Goal: Use online tool/utility: Utilize a website feature to perform a specific function

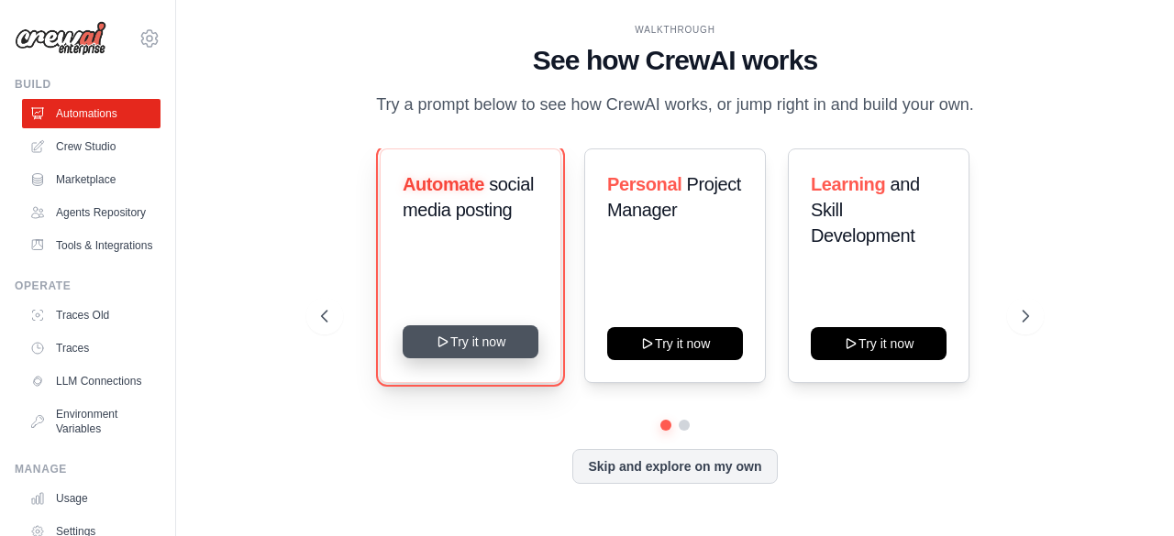
click at [468, 345] on button "Try it now" at bounding box center [471, 342] width 136 height 33
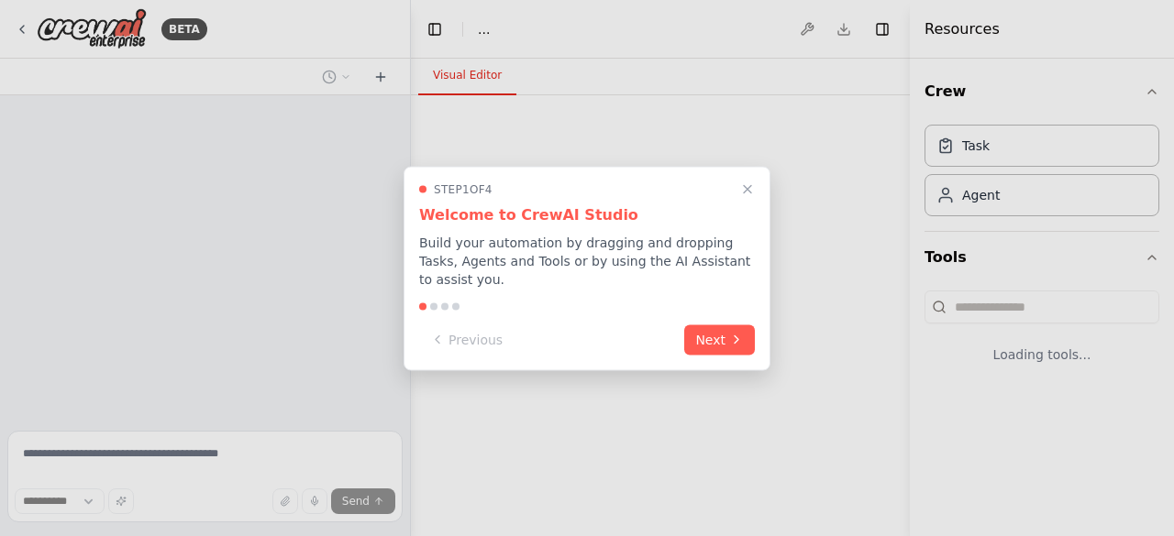
select select "****"
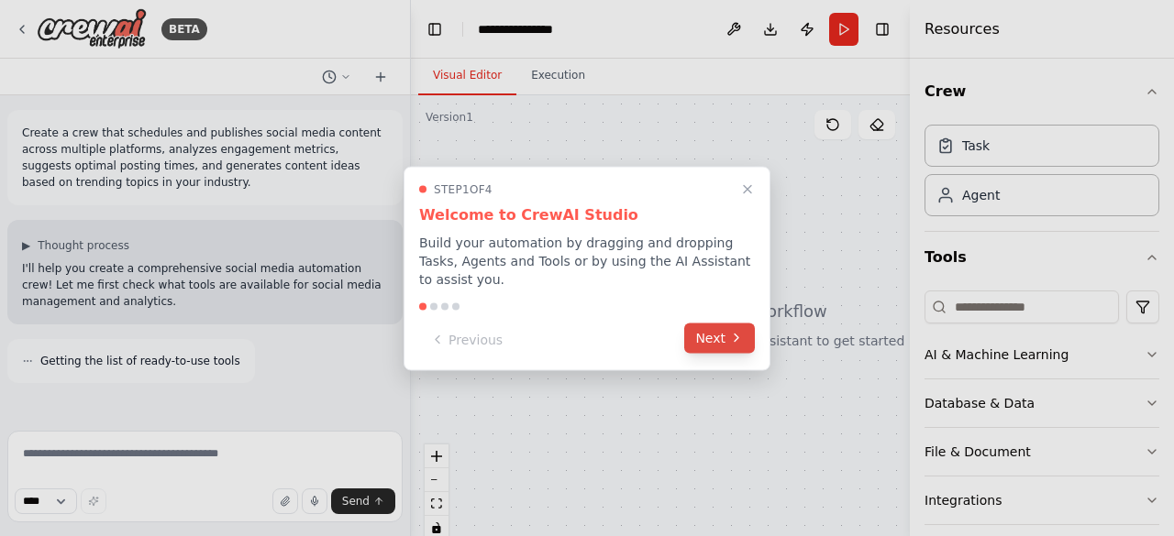
click at [721, 325] on button "Next" at bounding box center [719, 338] width 71 height 30
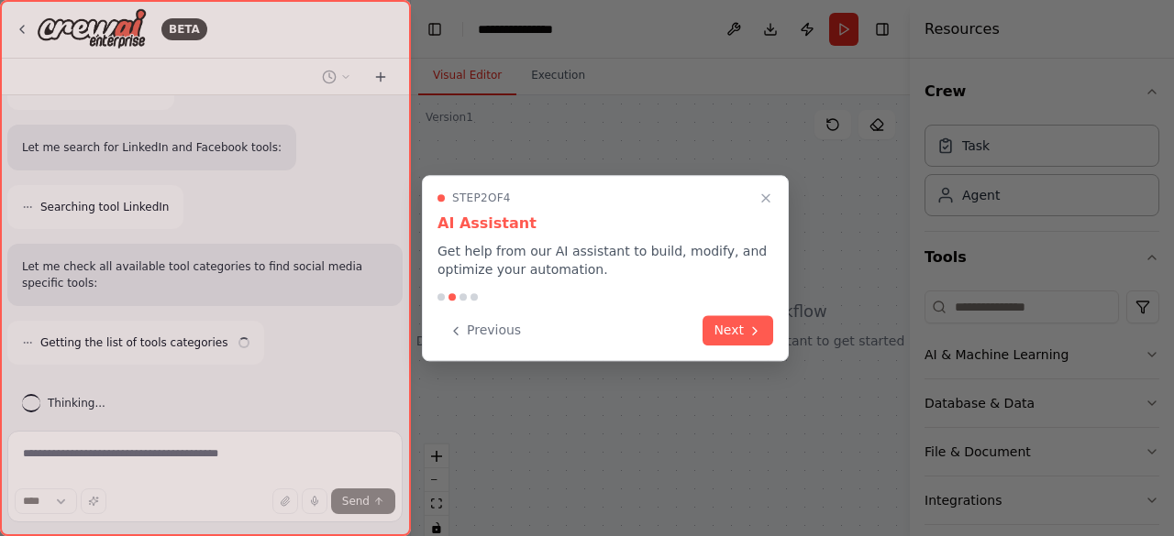
scroll to position [528, 0]
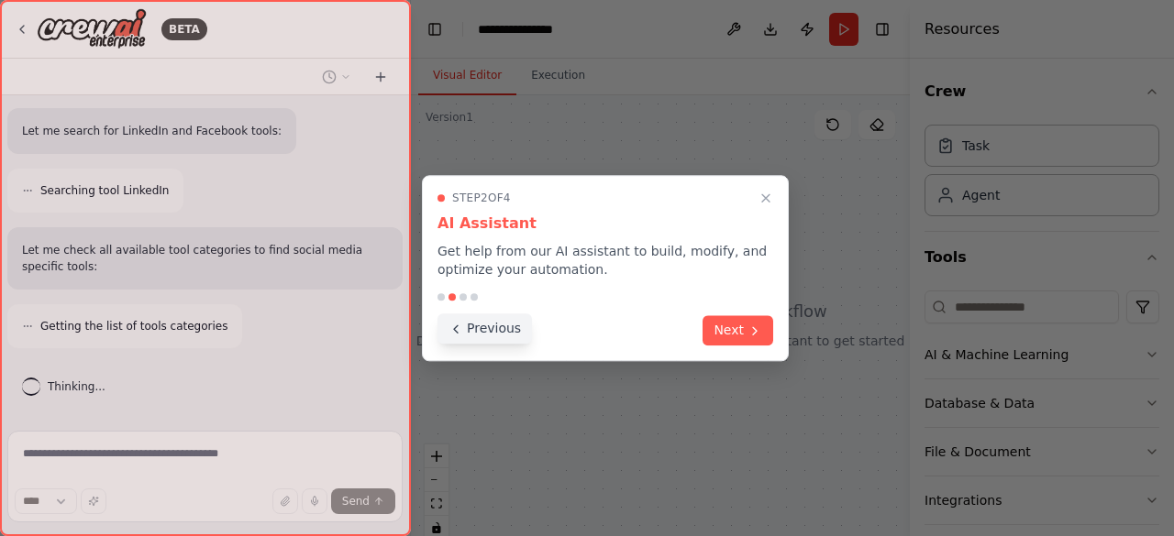
click at [488, 334] on button "Previous" at bounding box center [484, 329] width 94 height 30
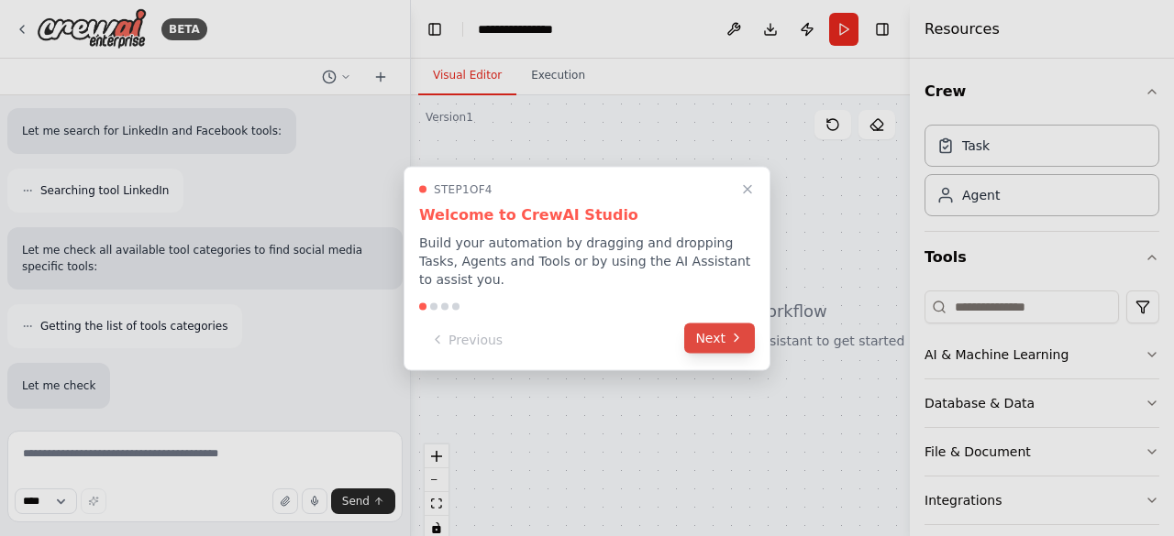
scroll to position [647, 0]
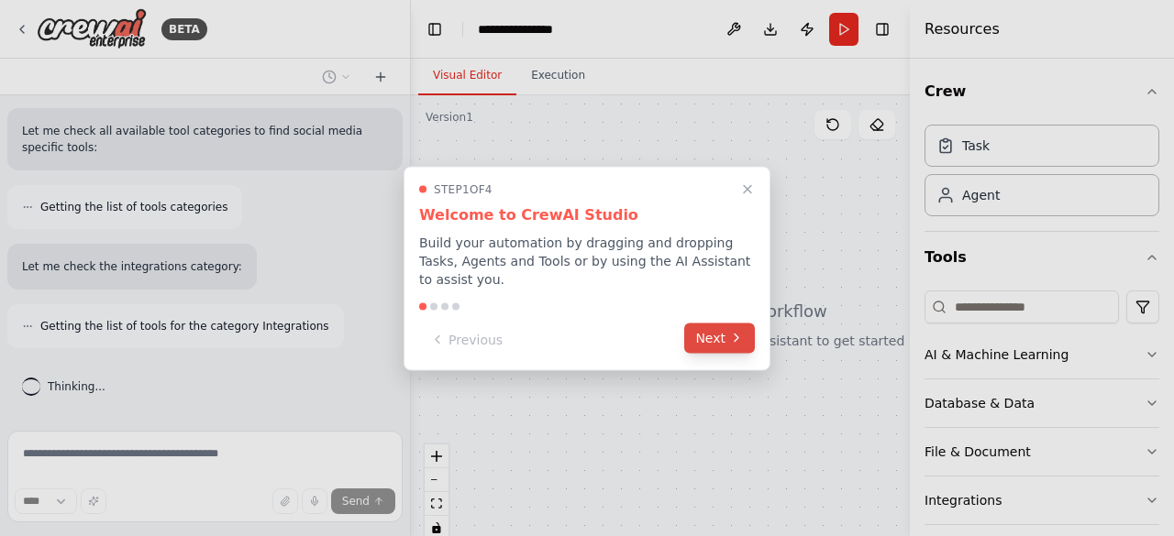
click at [711, 326] on button "Next" at bounding box center [719, 338] width 71 height 30
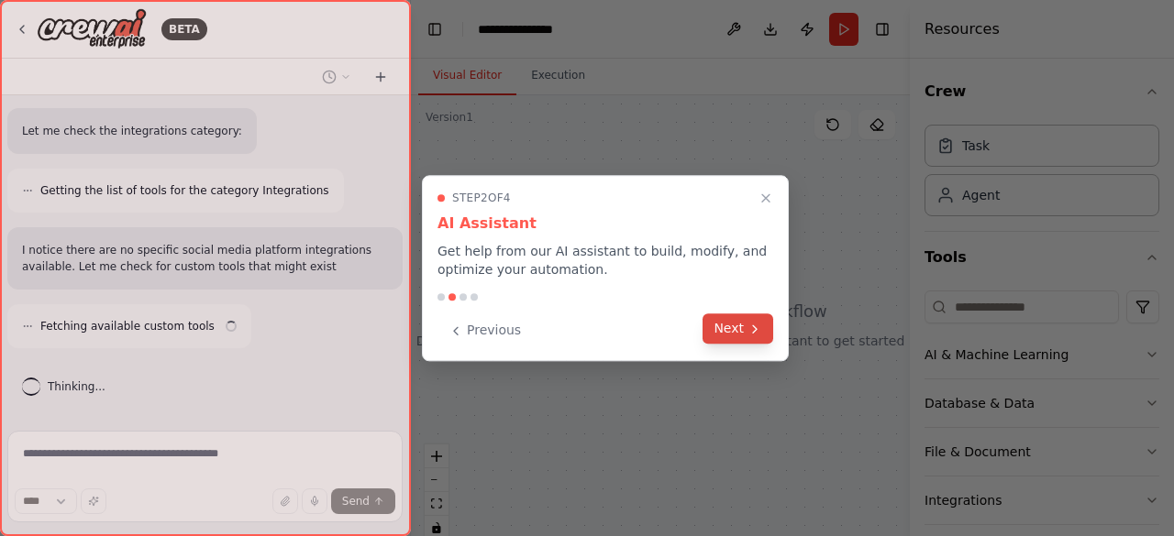
scroll to position [800, 0]
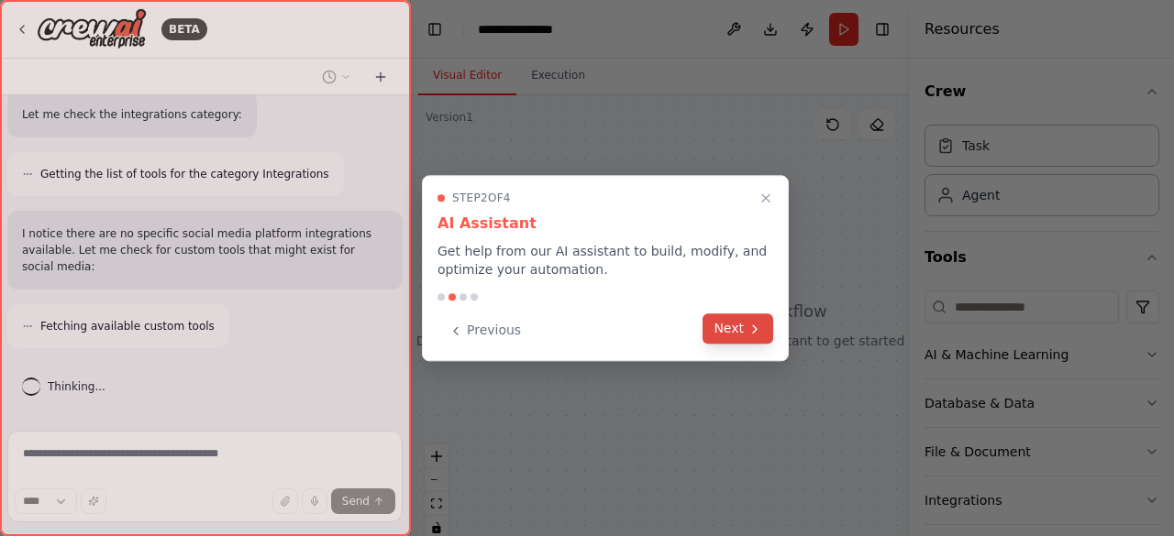
click at [719, 328] on button "Next" at bounding box center [737, 329] width 71 height 30
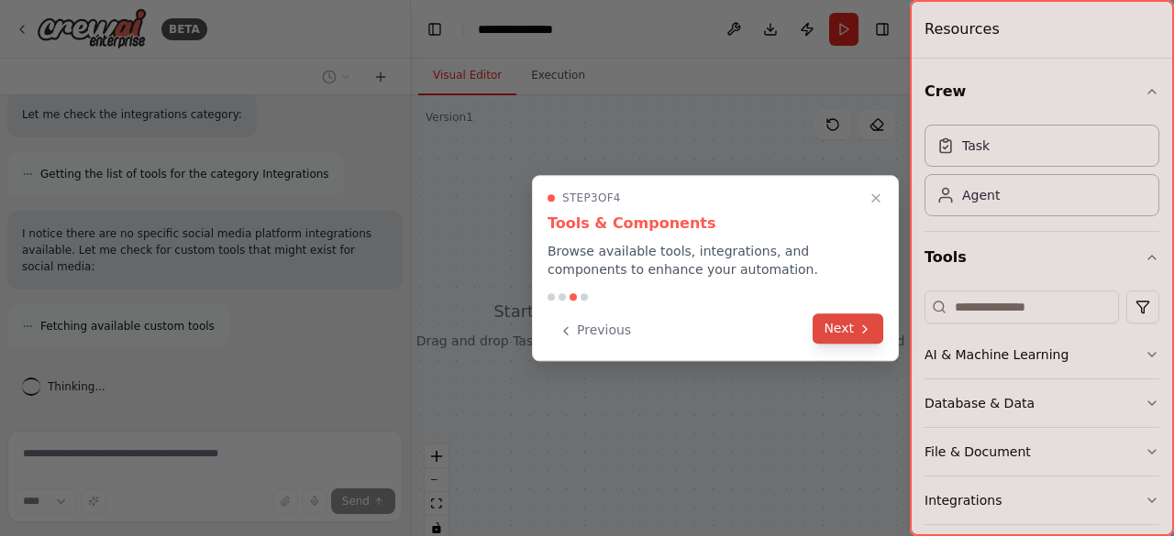
click at [845, 327] on button "Next" at bounding box center [847, 329] width 71 height 30
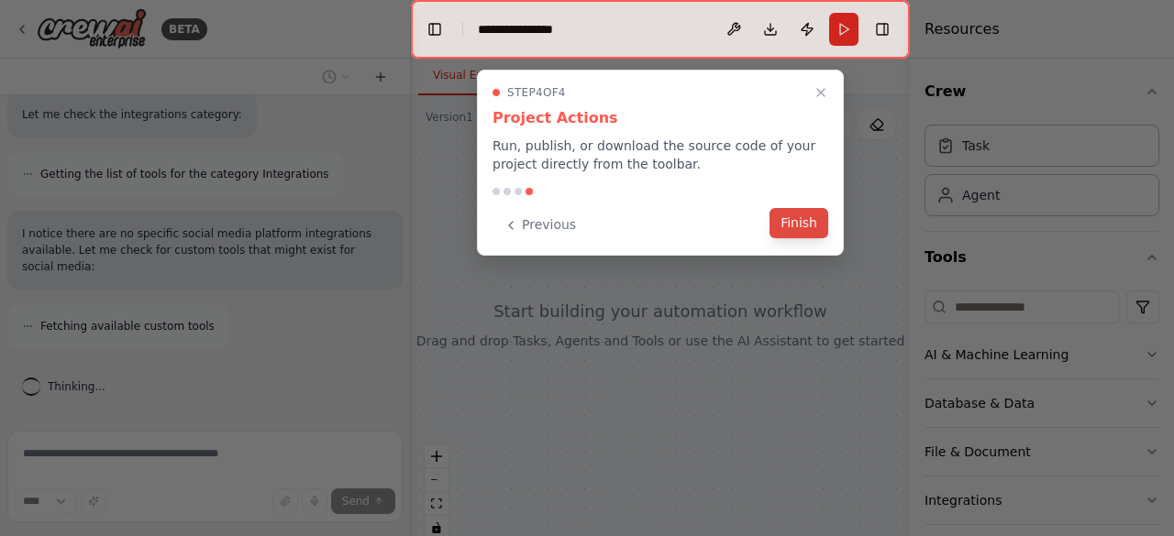
click at [794, 220] on button "Finish" at bounding box center [798, 223] width 59 height 30
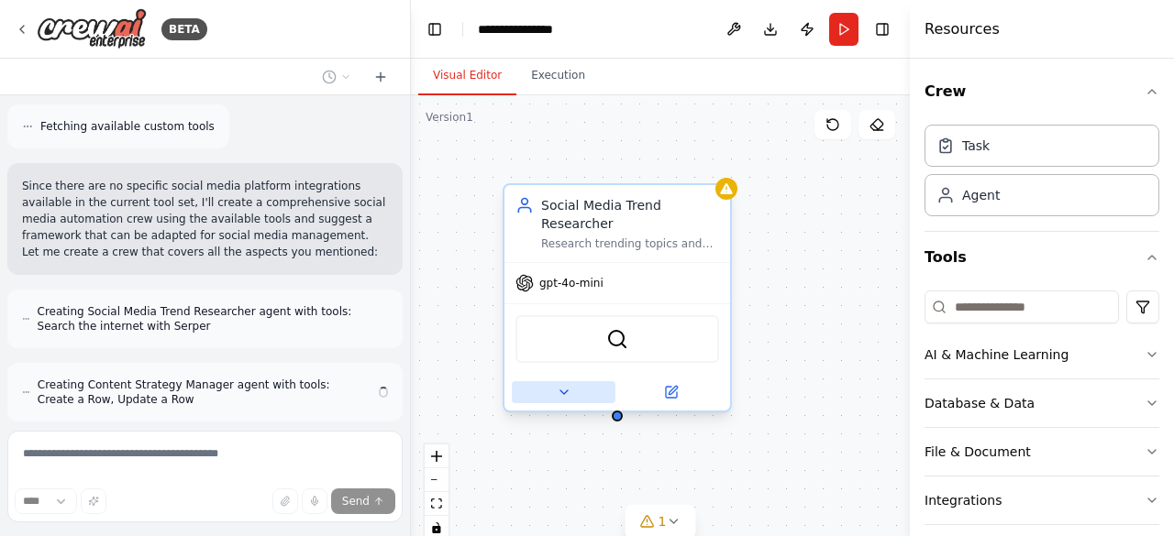
scroll to position [1073, 0]
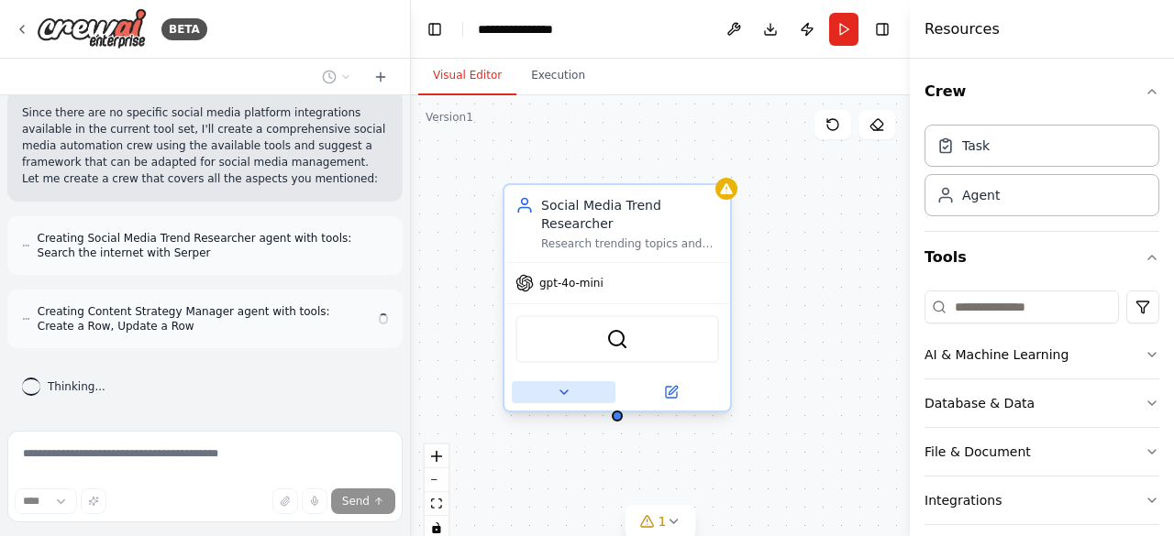
click at [564, 385] on icon at bounding box center [564, 392] width 15 height 15
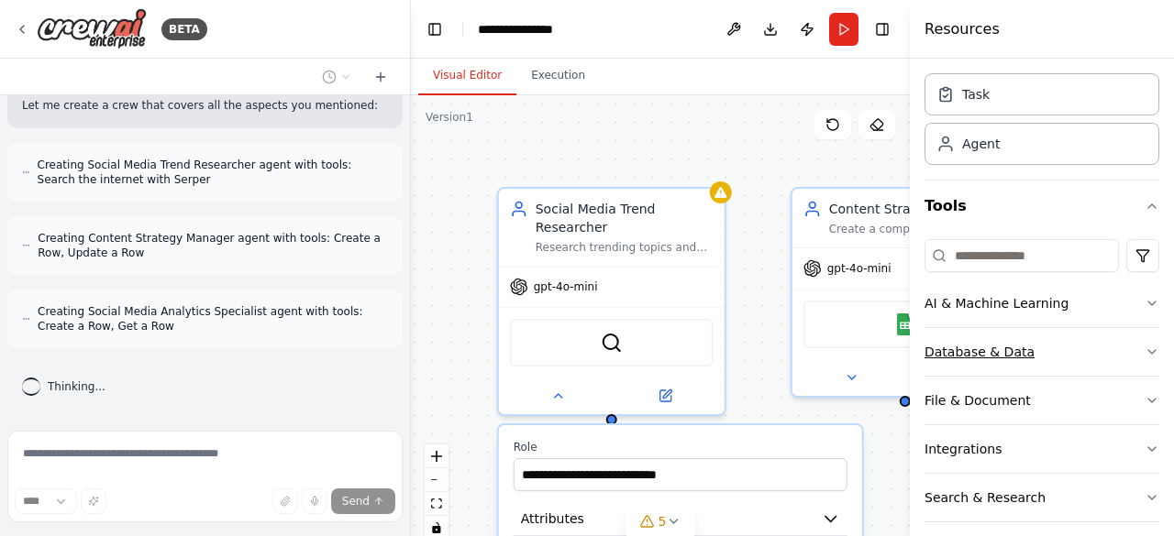
scroll to position [0, 0]
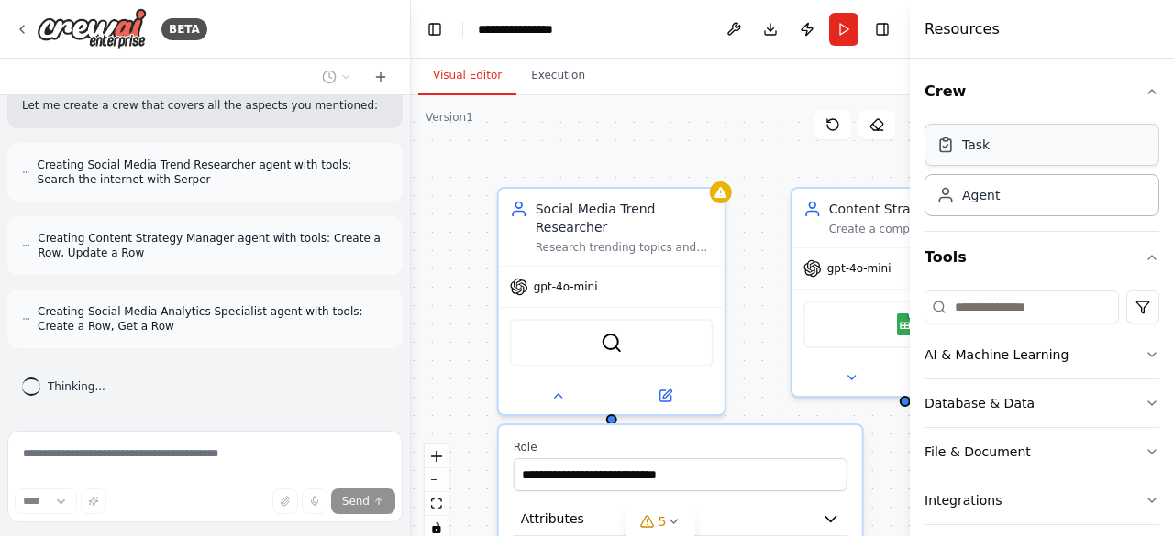
click at [974, 151] on div "Task" at bounding box center [976, 145] width 28 height 18
click at [987, 203] on div "Agent" at bounding box center [1041, 194] width 235 height 42
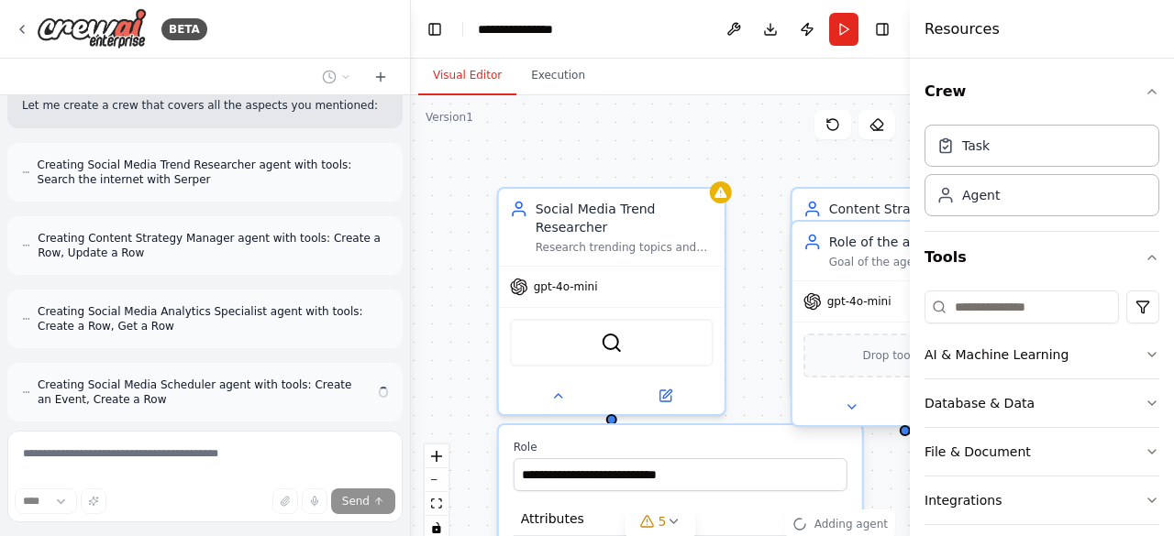
scroll to position [1220, 0]
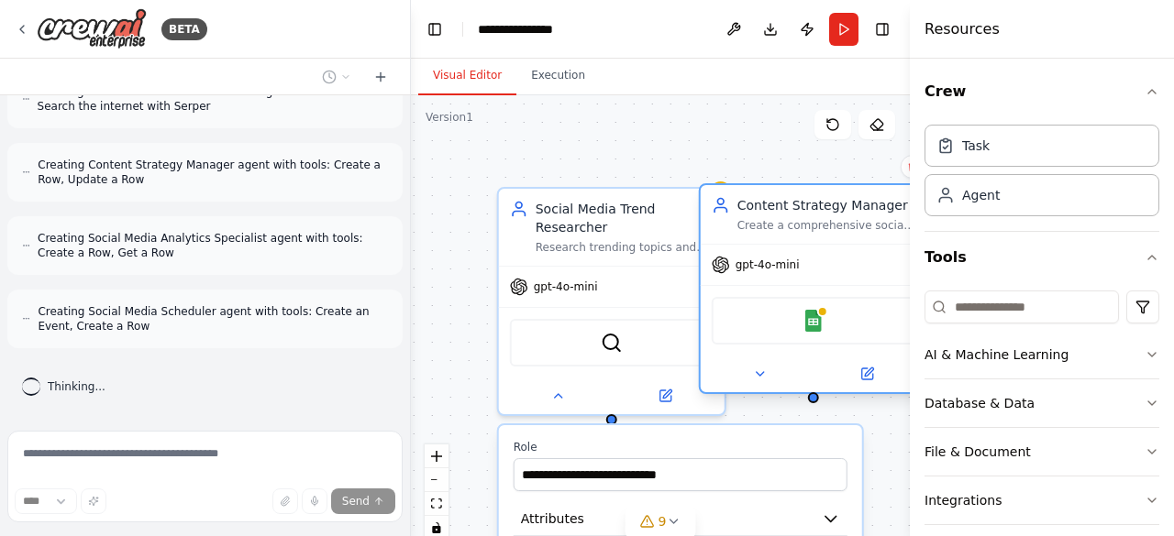
drag, startPoint x: 835, startPoint y: 337, endPoint x: 745, endPoint y: 335, distance: 90.8
click at [745, 335] on div "Google Sheets" at bounding box center [814, 321] width 204 height 48
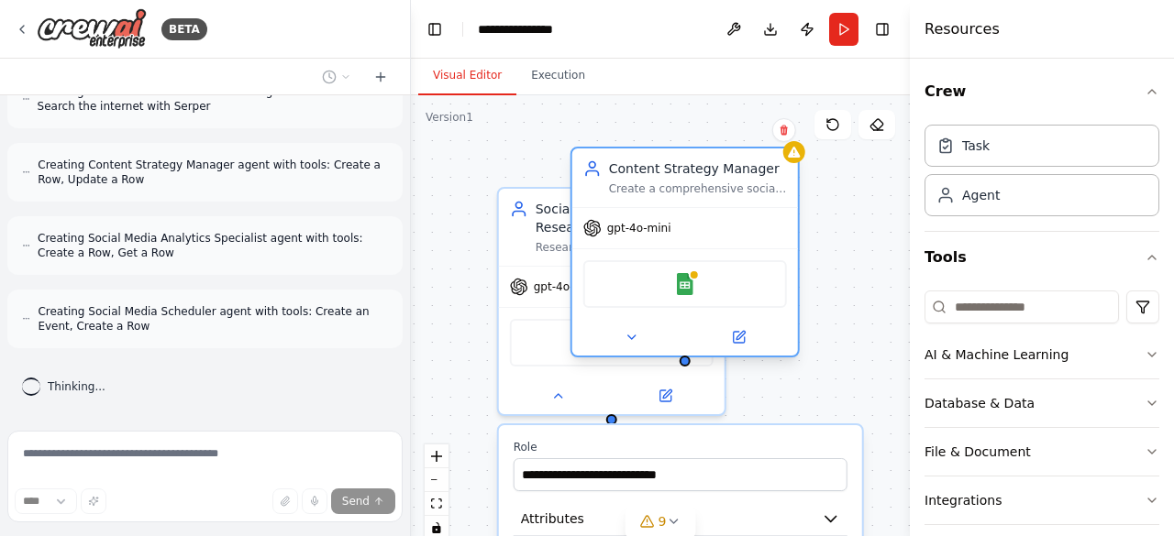
drag, startPoint x: 832, startPoint y: 233, endPoint x: 704, endPoint y: 192, distance: 134.0
click at [704, 192] on div "Content Strategy Manager Create a comprehensive social media content strategy f…" at bounding box center [685, 178] width 226 height 59
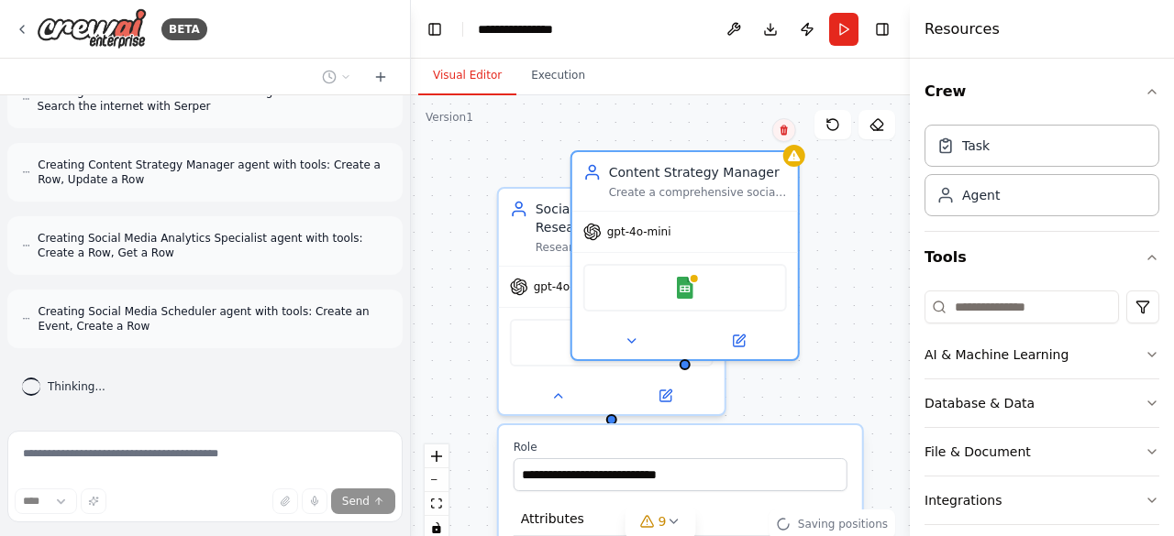
click at [787, 131] on icon at bounding box center [783, 130] width 11 height 11
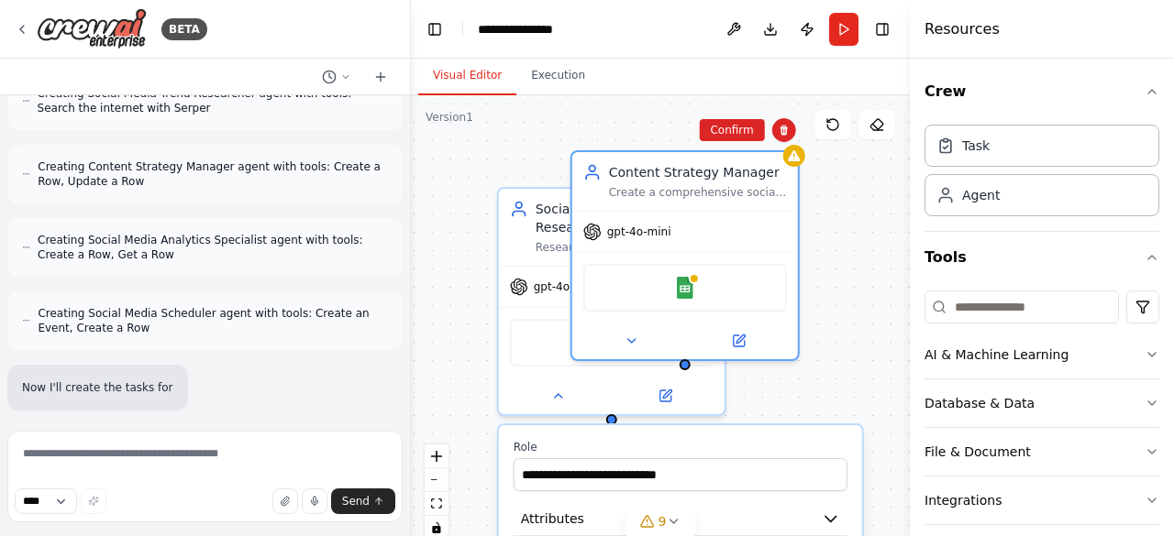
scroll to position [1339, 0]
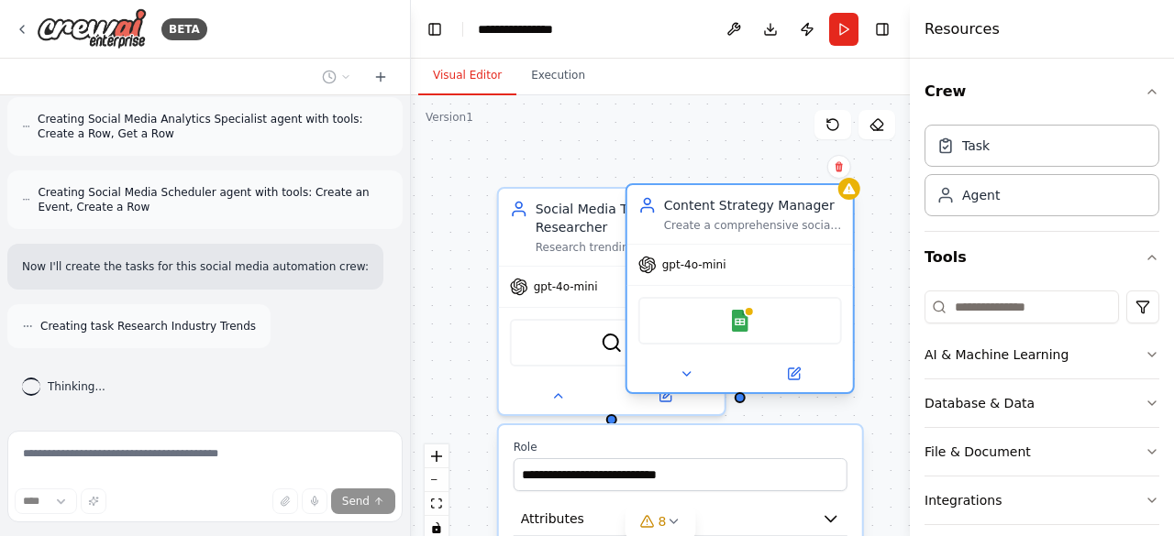
drag, startPoint x: 812, startPoint y: 226, endPoint x: 690, endPoint y: 220, distance: 122.1
click at [690, 220] on div "Create a comprehensive social media content strategy for {brand_name}, includin…" at bounding box center [753, 225] width 178 height 15
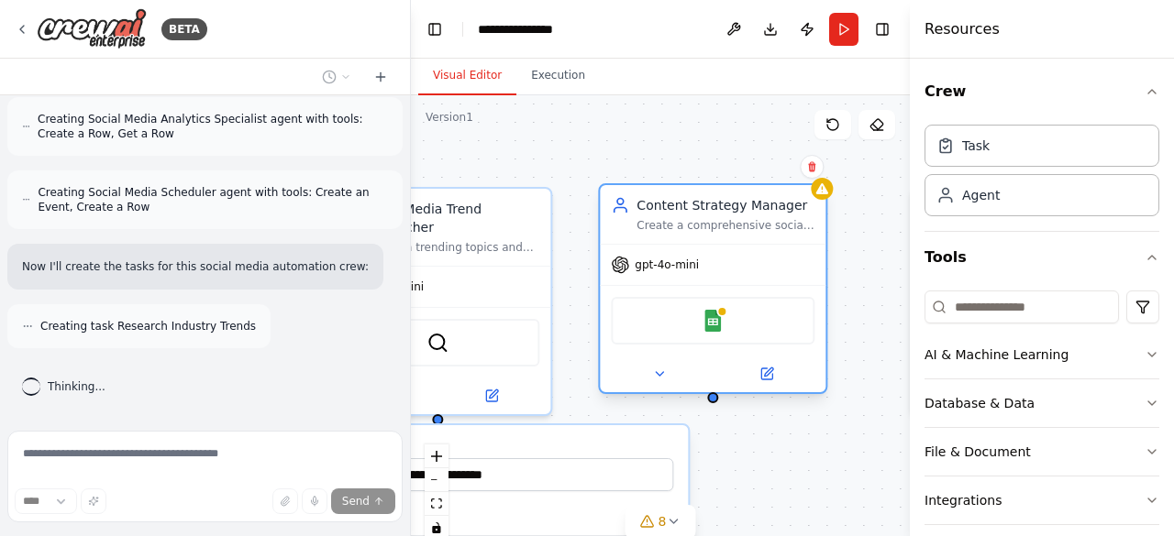
drag, startPoint x: 778, startPoint y: 216, endPoint x: 756, endPoint y: 222, distance: 22.7
click at [756, 222] on div "Content Strategy Manager Create a comprehensive social media content strategy f…" at bounding box center [725, 214] width 178 height 37
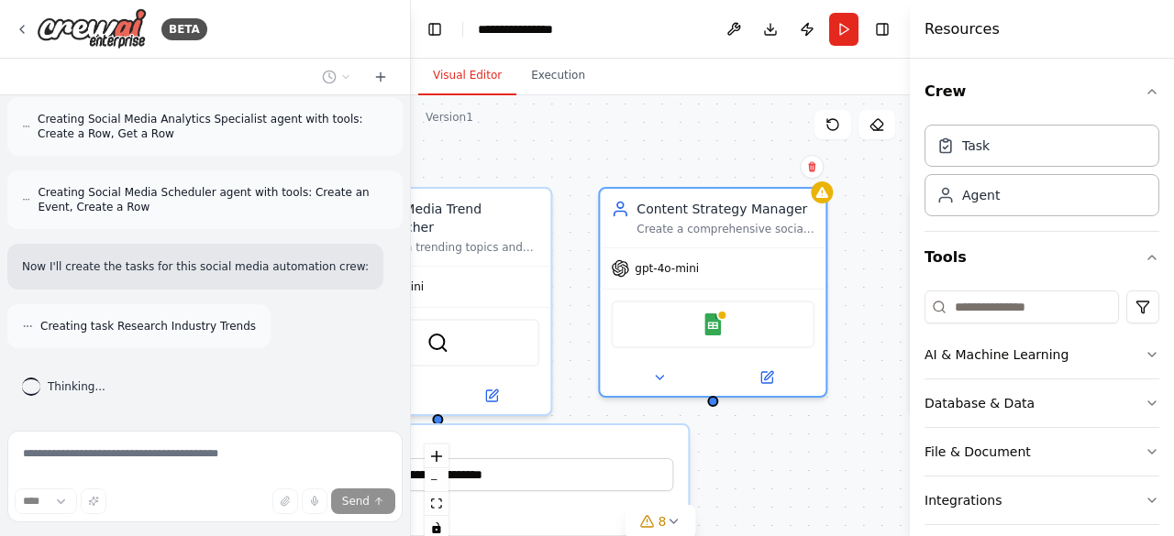
click at [719, 410] on div ".deletable-edge-delete-btn { width: 20px; height: 20px; border: 0px solid #ffff…" at bounding box center [660, 324] width 499 height 458
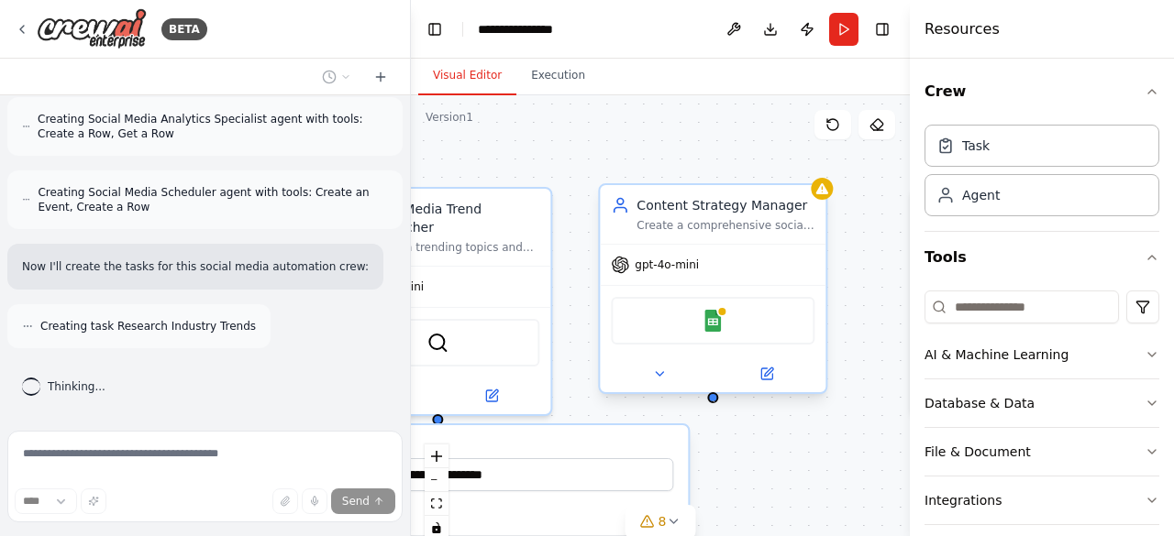
click at [714, 403] on div at bounding box center [712, 397] width 11 height 11
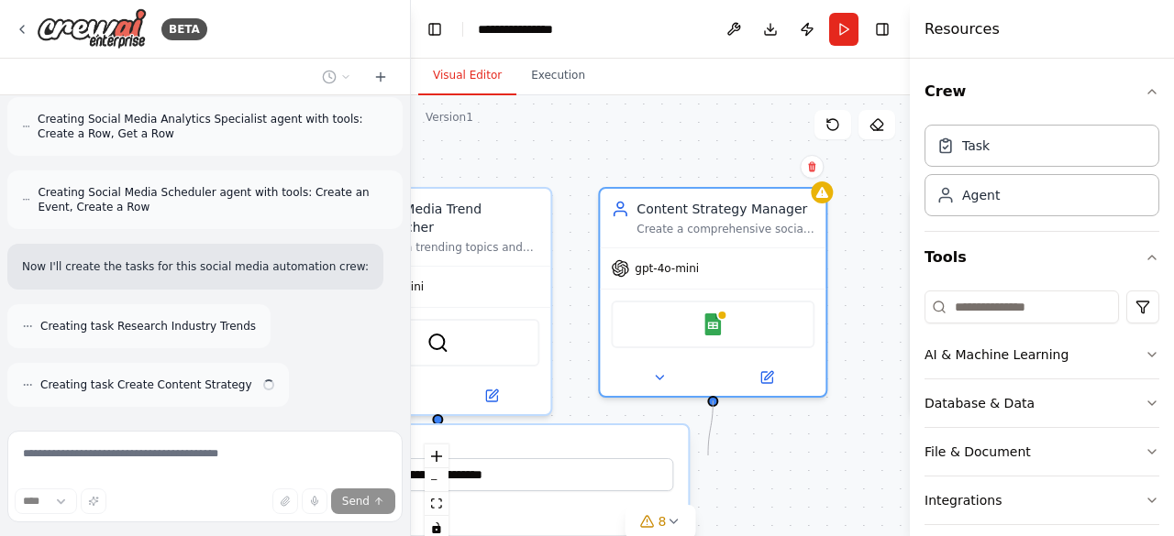
scroll to position [1397, 0]
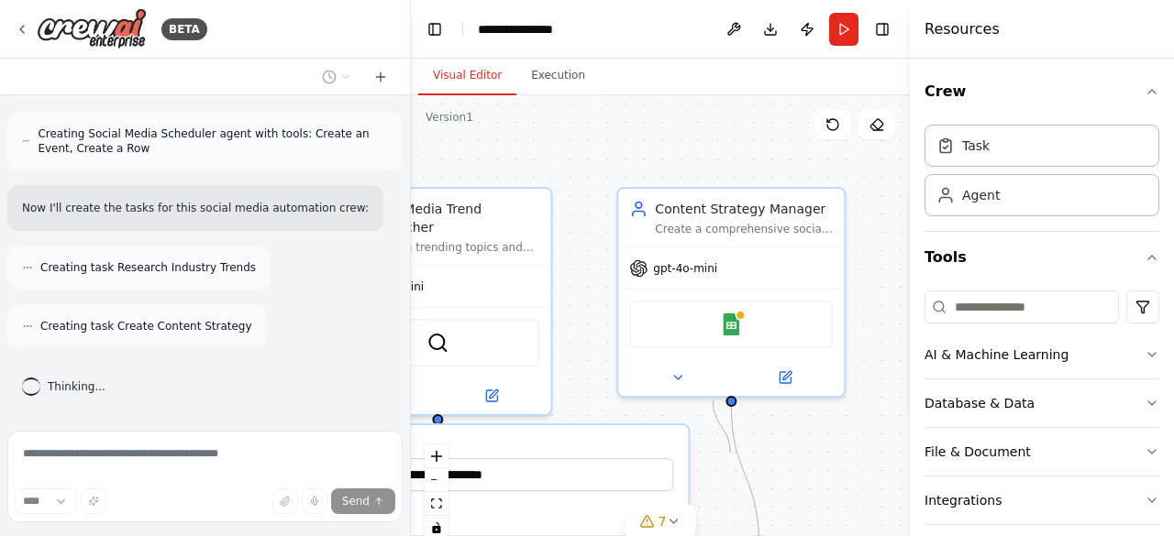
drag, startPoint x: 714, startPoint y: 403, endPoint x: 730, endPoint y: 453, distance: 52.8
click at [730, 453] on div ".deletable-edge-delete-btn { width: 20px; height: 20px; border: 0px solid #ffff…" at bounding box center [480, 324] width 499 height 458
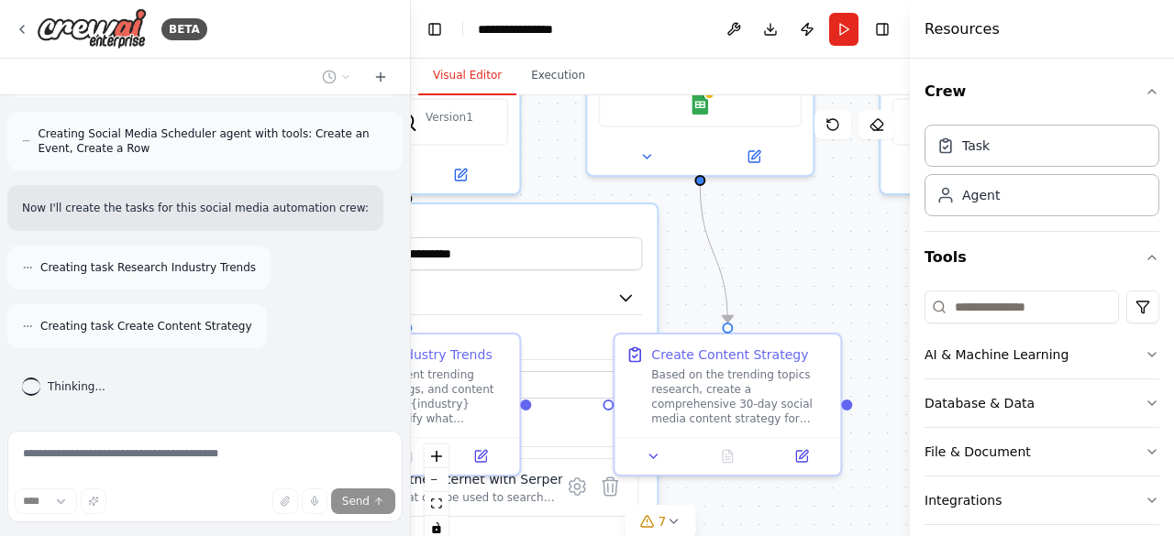
drag, startPoint x: 785, startPoint y: 437, endPoint x: 754, endPoint y: 216, distance: 223.2
click at [754, 216] on div ".deletable-edge-delete-btn { width: 20px; height: 20px; border: 0px solid #ffff…" at bounding box center [660, 324] width 499 height 458
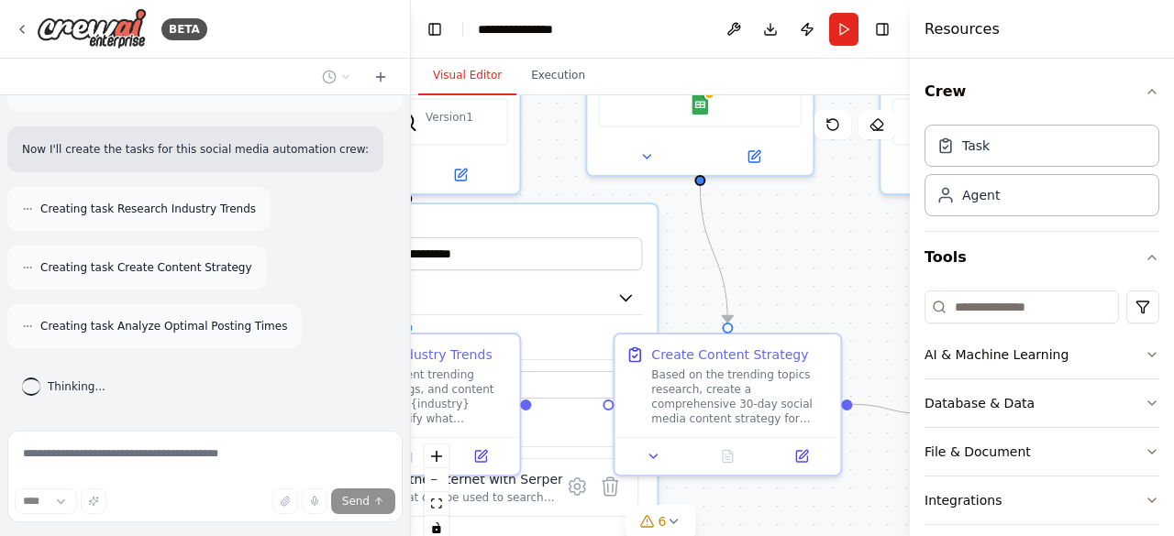
click at [803, 243] on div ".deletable-edge-delete-btn { width: 20px; height: 20px; border: 0px solid #ffff…" at bounding box center [660, 324] width 499 height 458
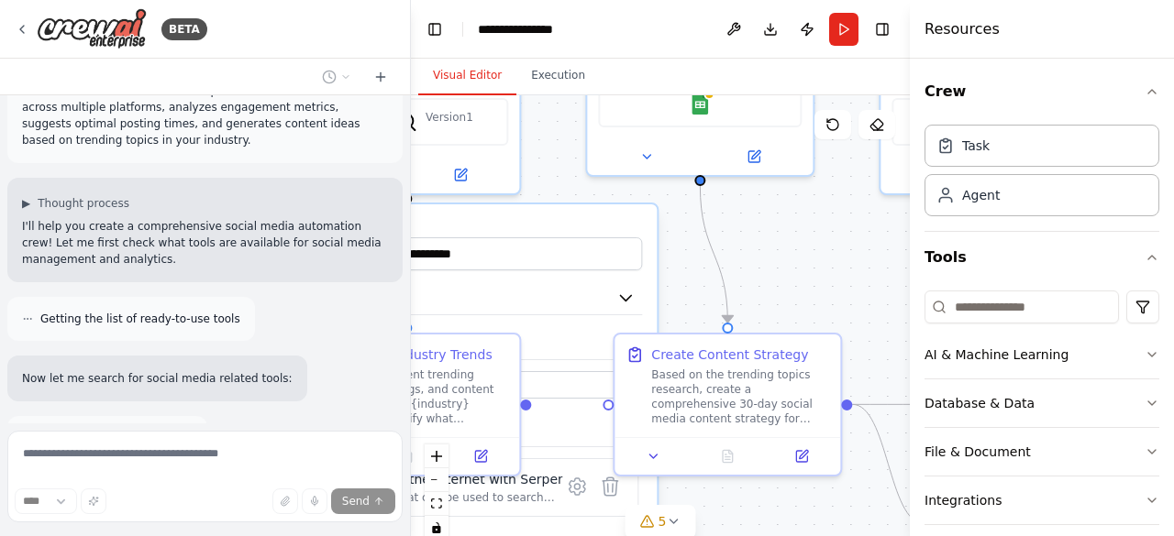
scroll to position [0, 0]
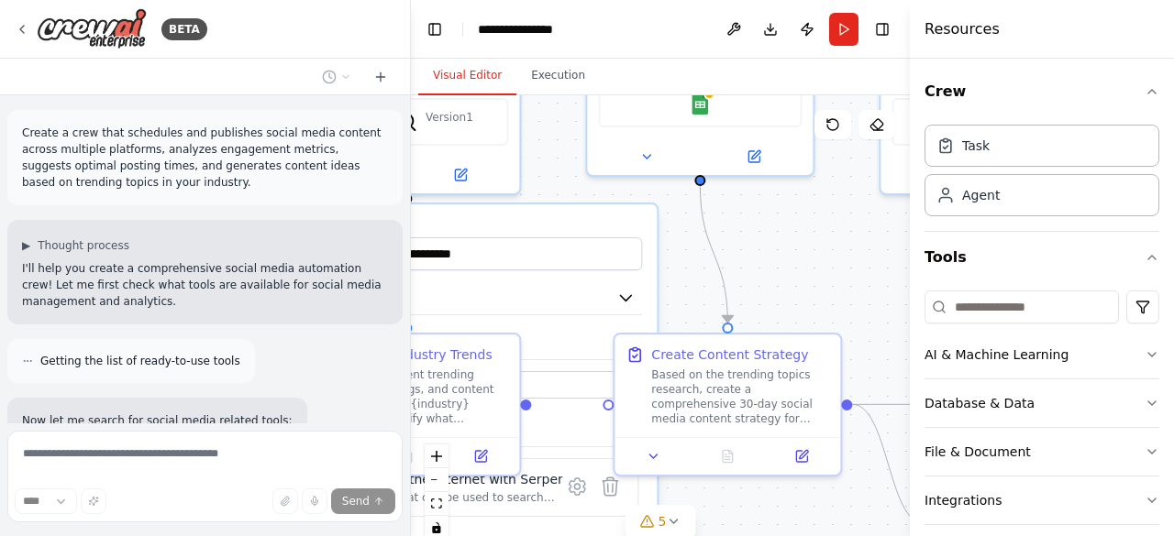
click at [403, 417] on div at bounding box center [406, 268] width 7 height 536
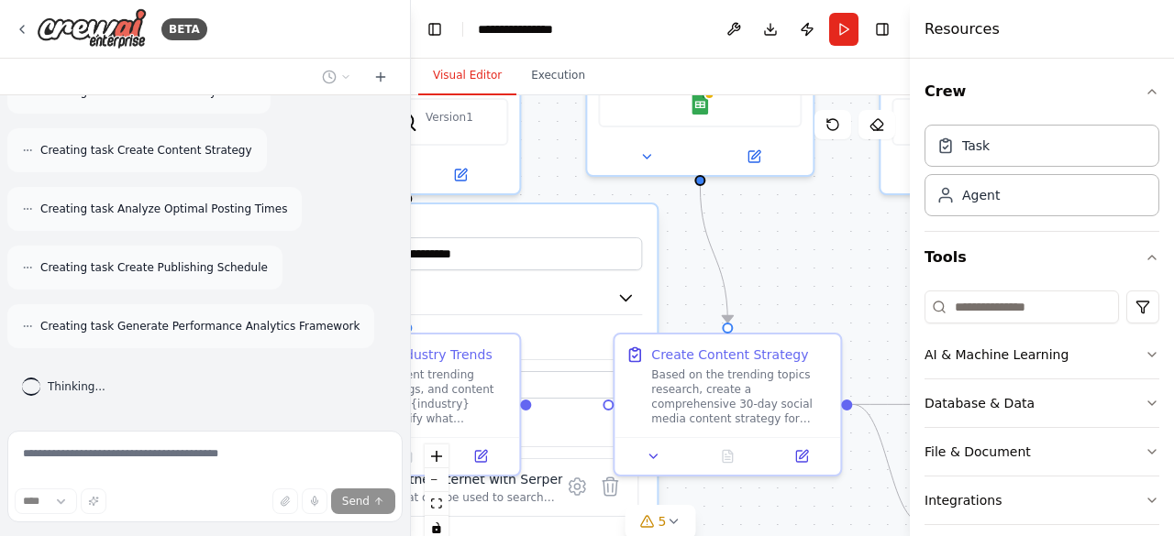
click at [404, 116] on div at bounding box center [406, 268] width 7 height 536
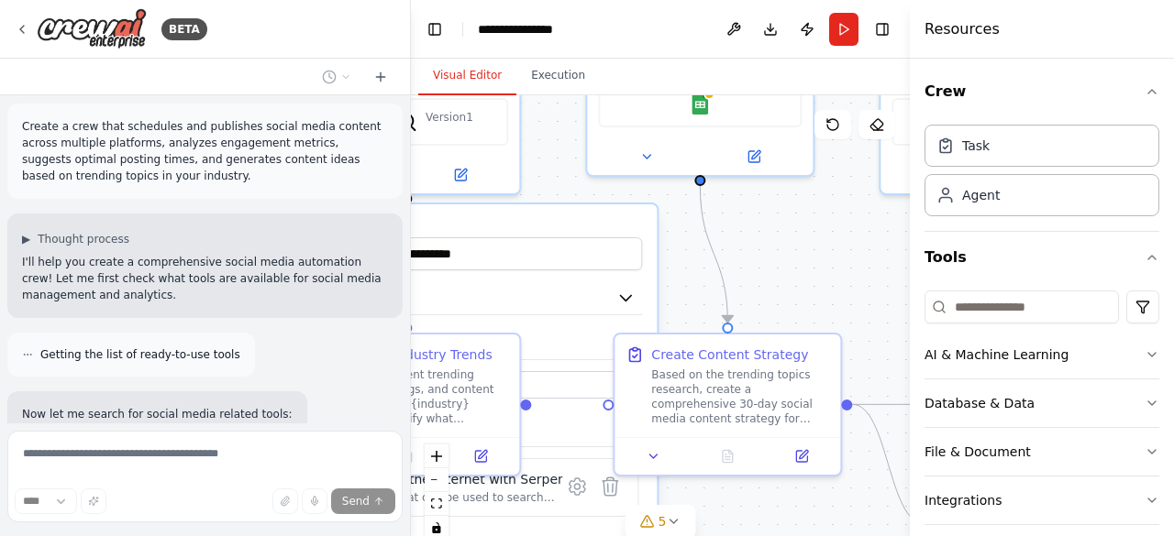
scroll to position [0, 0]
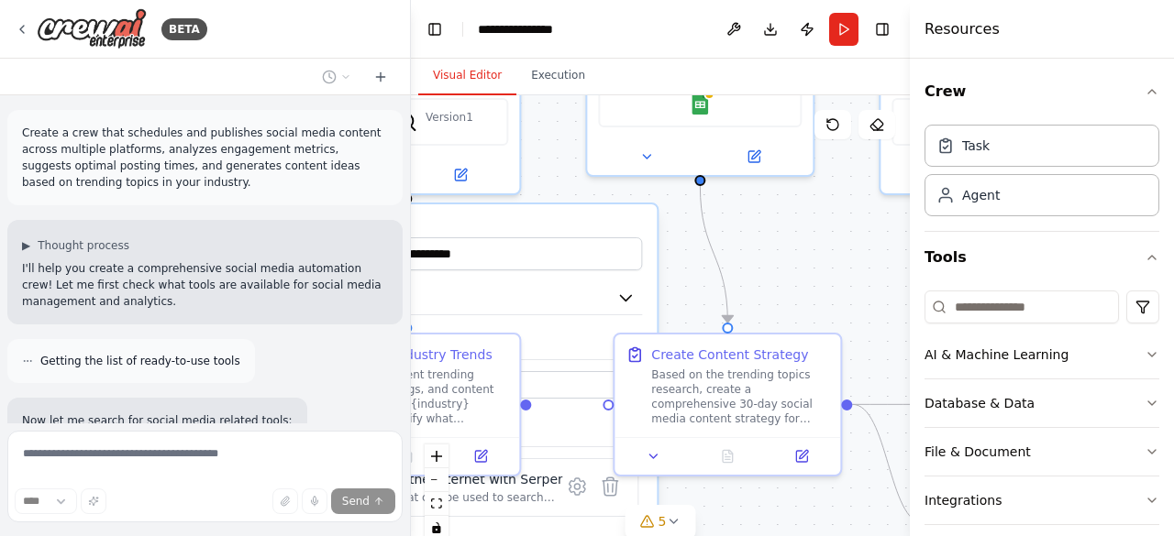
click at [405, 104] on div at bounding box center [406, 268] width 7 height 536
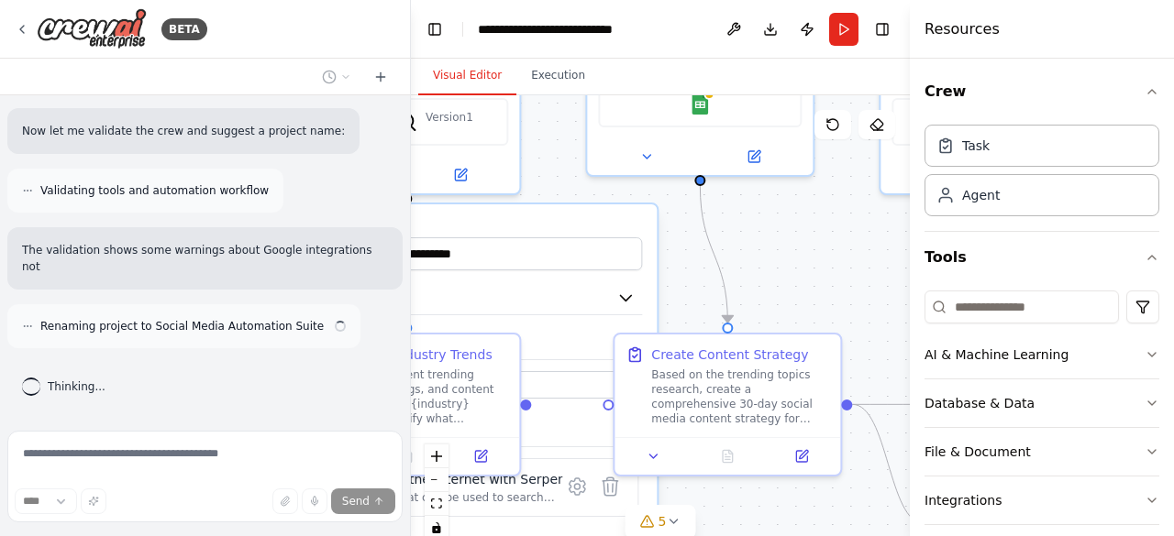
click at [198, 282] on div "Create a crew that schedules and publishes social media content across multiple…" at bounding box center [205, 259] width 410 height 328
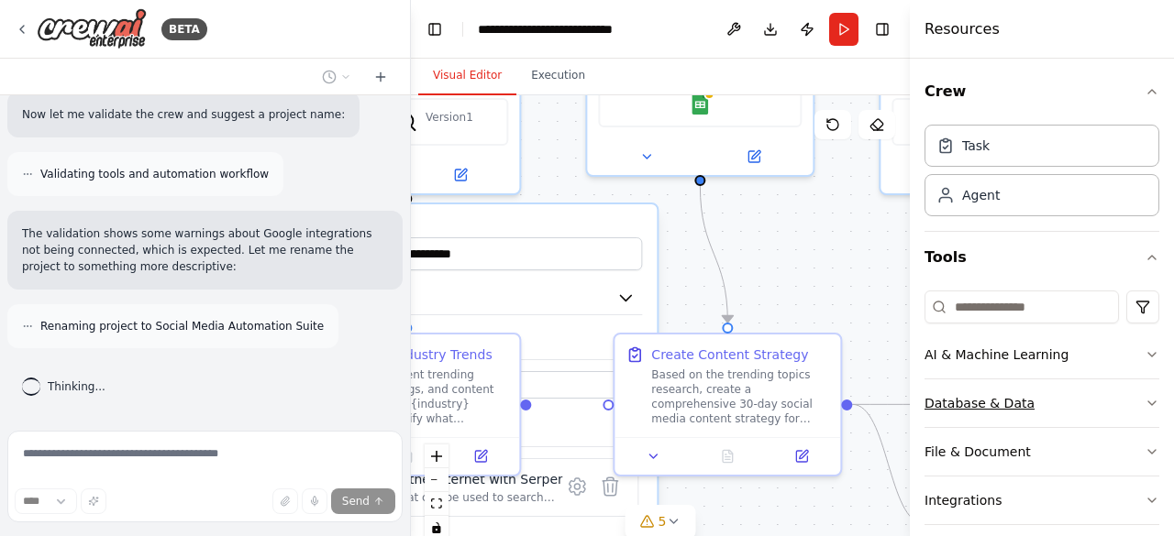
click at [1148, 402] on icon "button" at bounding box center [1151, 404] width 7 height 4
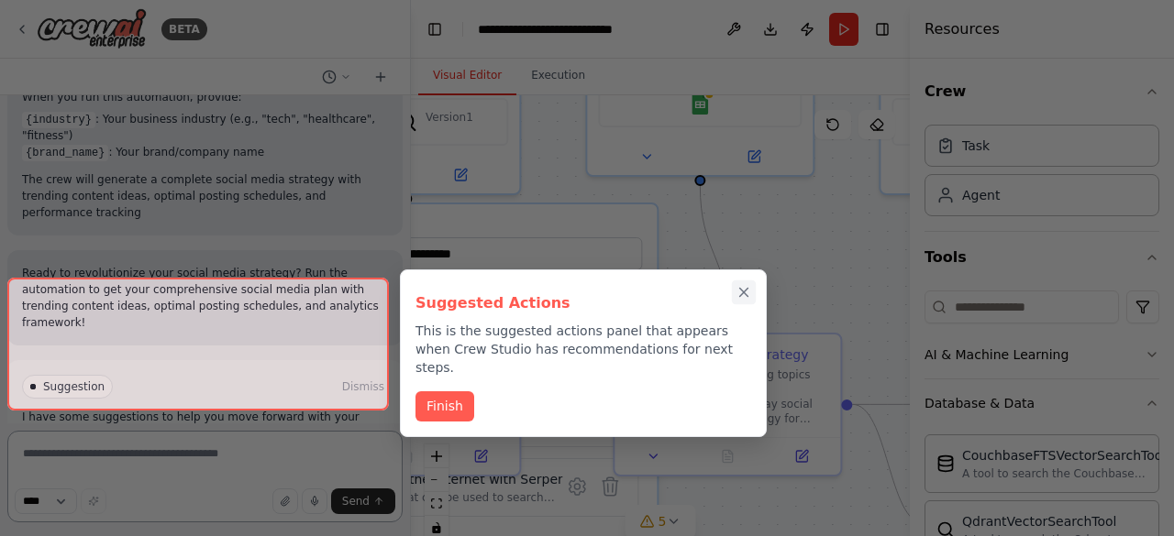
scroll to position [2893, 0]
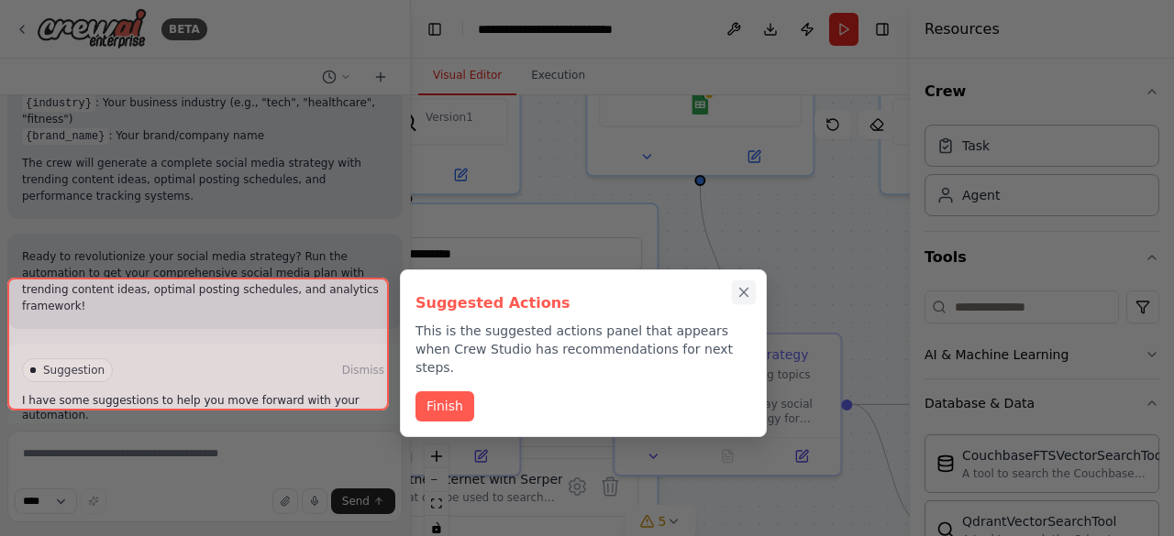
click at [740, 289] on icon "Close walkthrough" at bounding box center [744, 293] width 8 height 8
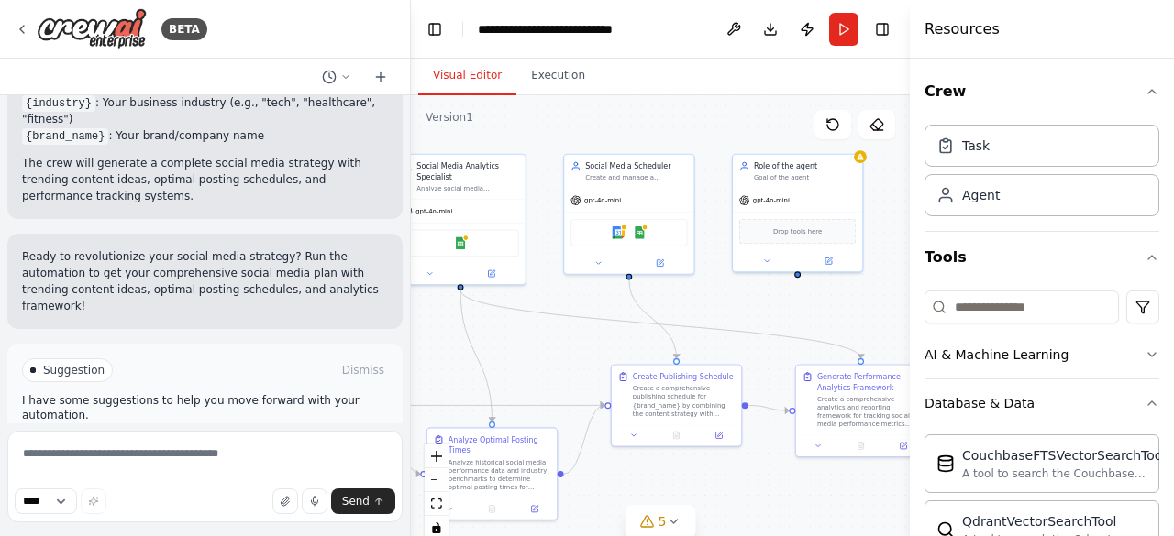
drag, startPoint x: 811, startPoint y: 349, endPoint x: 390, endPoint y: 362, distance: 421.1
click at [390, 362] on div "BETA Create a crew that schedules and publishes social media content across mul…" at bounding box center [587, 268] width 1174 height 536
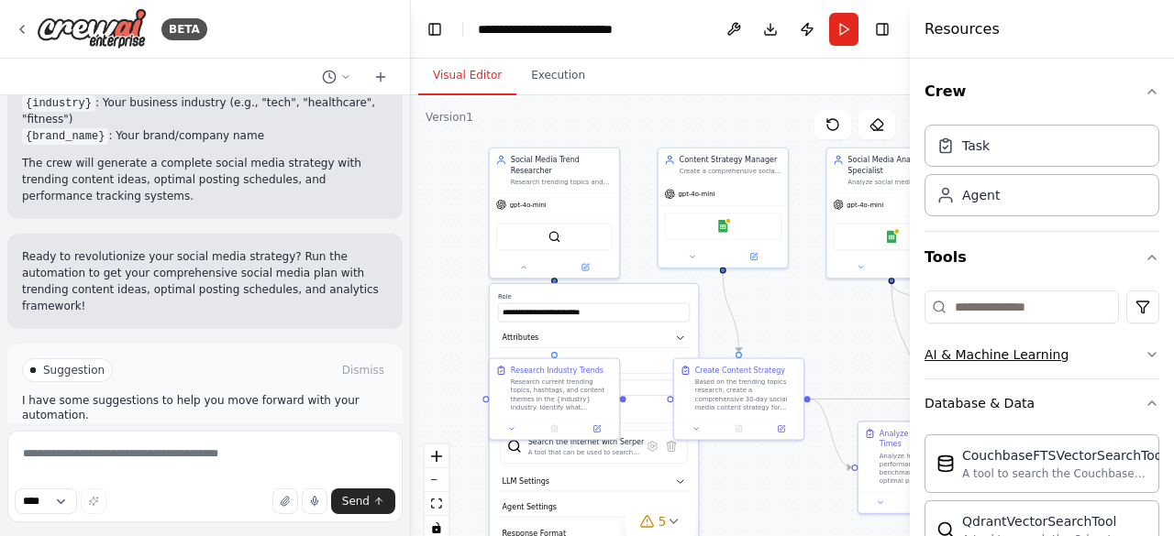
drag, startPoint x: 532, startPoint y: 369, endPoint x: 928, endPoint y: 360, distance: 396.2
click at [953, 362] on div "BETA Create a crew that schedules and publishes social media content across mul…" at bounding box center [587, 268] width 1174 height 536
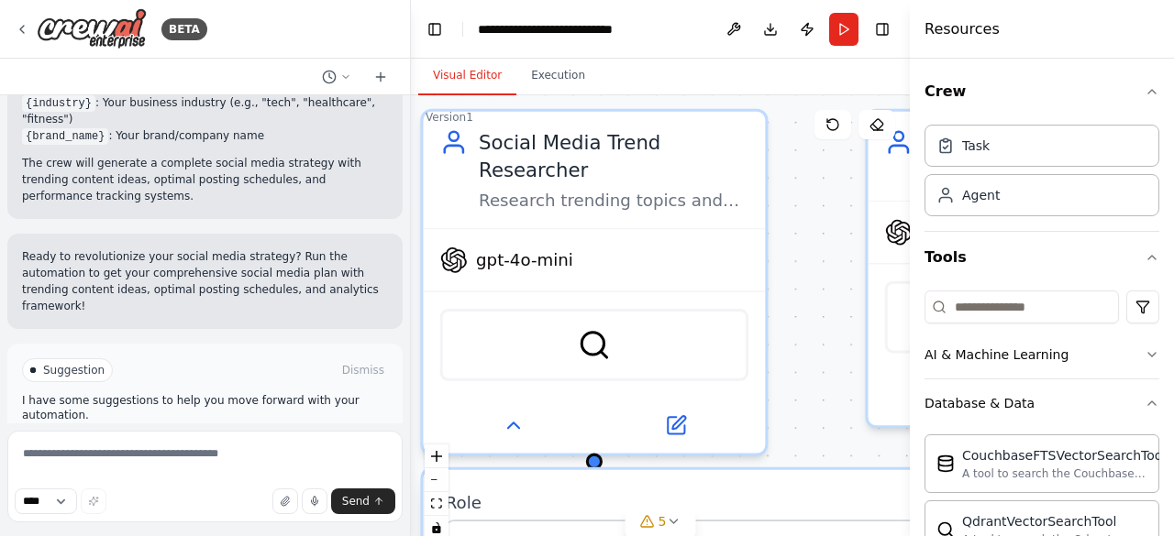
drag, startPoint x: 625, startPoint y: 203, endPoint x: 802, endPoint y: 429, distance: 287.4
click at [802, 429] on div ".deletable-edge-delete-btn { width: 20px; height: 20px; border: 0px solid #ffff…" at bounding box center [660, 324] width 499 height 458
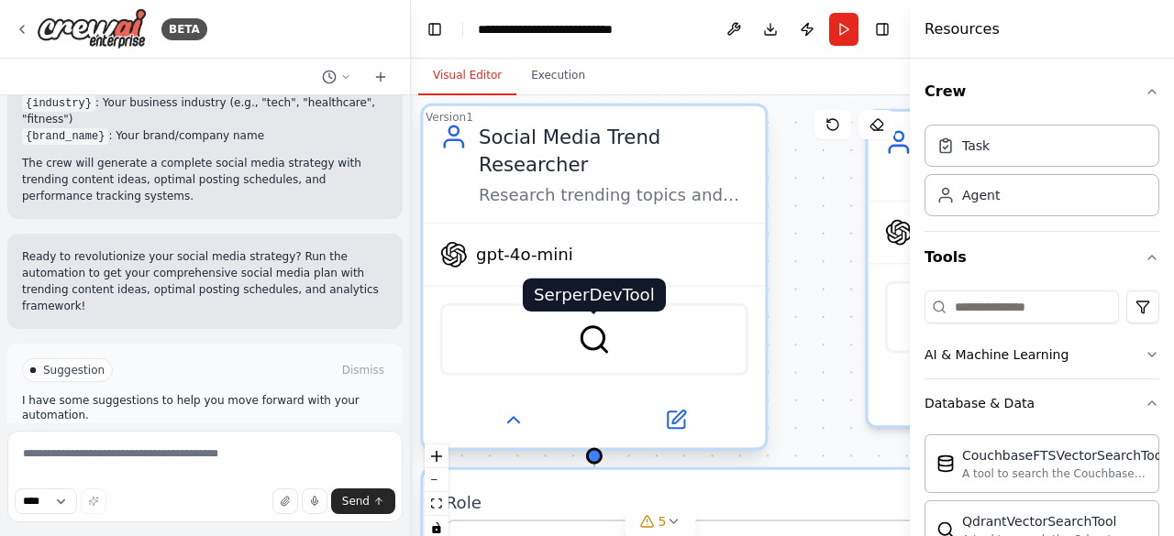
click at [596, 323] on img at bounding box center [594, 339] width 33 height 33
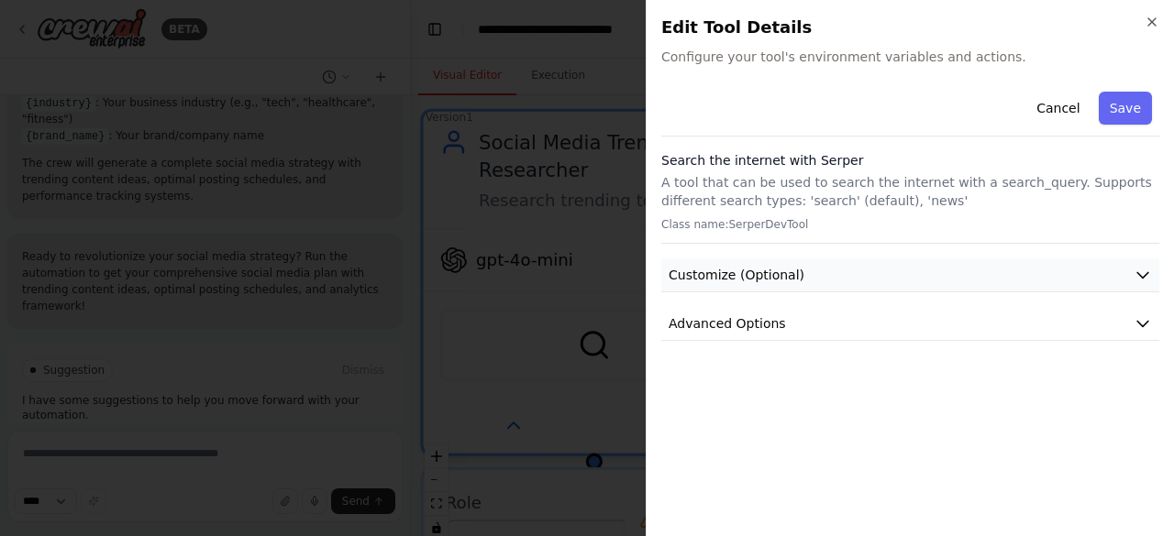
click at [1138, 271] on icon "button" at bounding box center [1142, 275] width 18 height 18
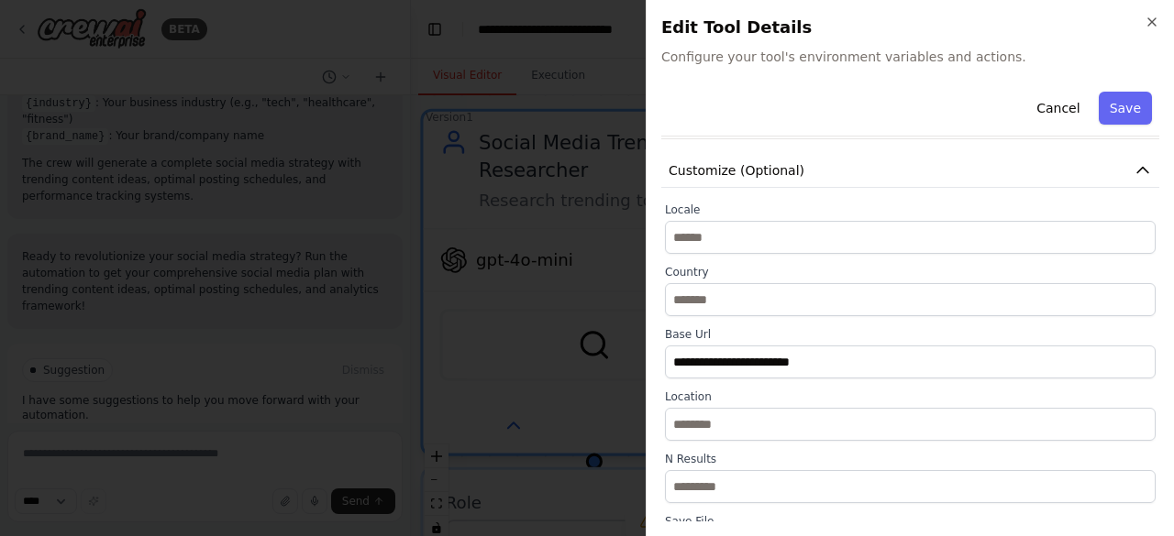
scroll to position [258, 0]
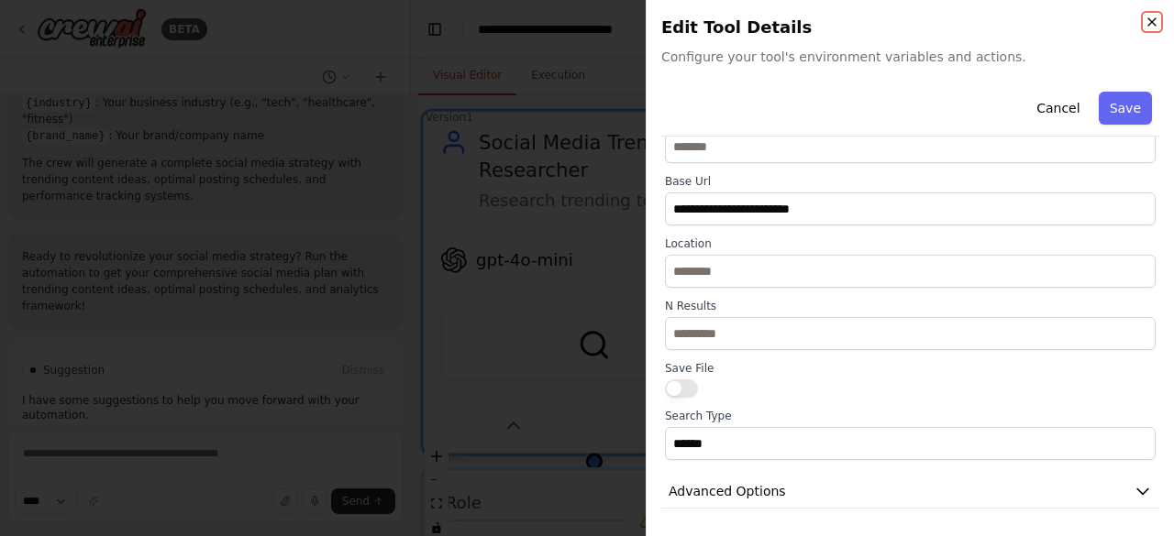
drag, startPoint x: 1152, startPoint y: 17, endPoint x: 1137, endPoint y: 23, distance: 15.7
click at [1151, 17] on icon "button" at bounding box center [1151, 22] width 15 height 15
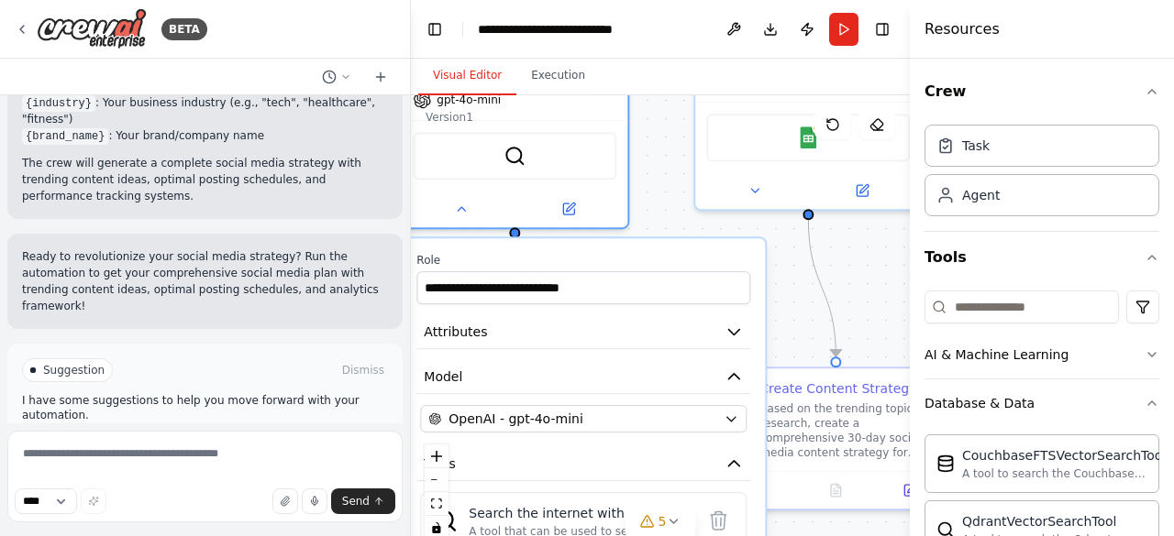
drag, startPoint x: 807, startPoint y: 245, endPoint x: 668, endPoint y: 103, distance: 198.4
click at [668, 103] on div ".deletable-edge-delete-btn { width: 20px; height: 20px; border: 0px solid #ffff…" at bounding box center [660, 324] width 499 height 458
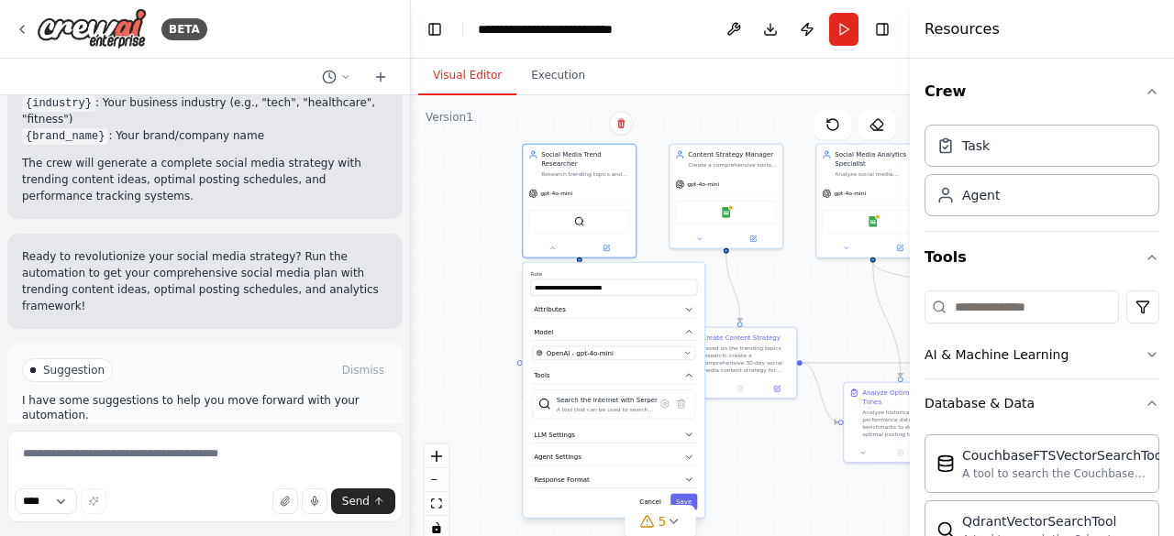
drag, startPoint x: 514, startPoint y: 319, endPoint x: 541, endPoint y: 268, distance: 57.8
click at [464, 364] on div ".deletable-edge-delete-btn { width: 20px; height: 20px; border: 0px solid #ffff…" at bounding box center [660, 324] width 499 height 458
